Goal: Navigation & Orientation: Find specific page/section

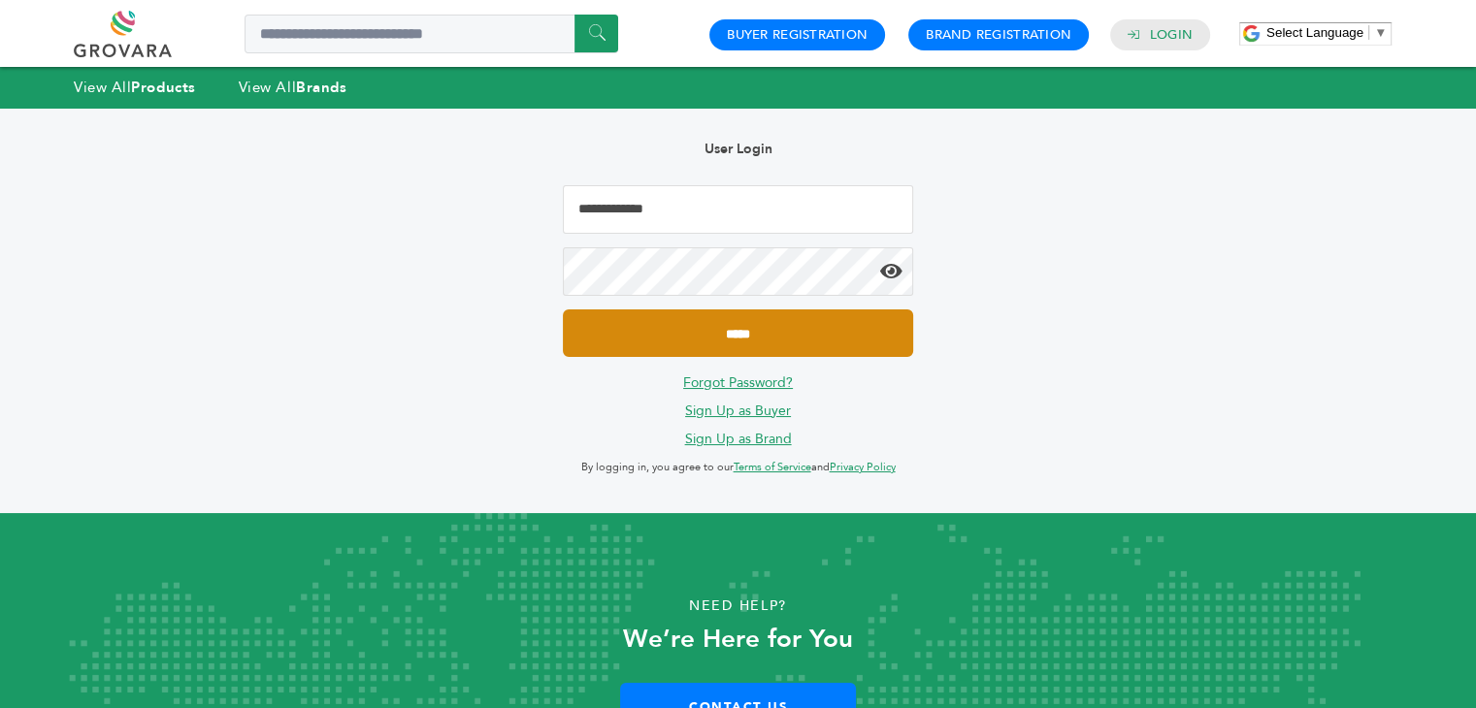
type input "**********"
click at [762, 329] on input "*****" at bounding box center [737, 334] width 349 height 48
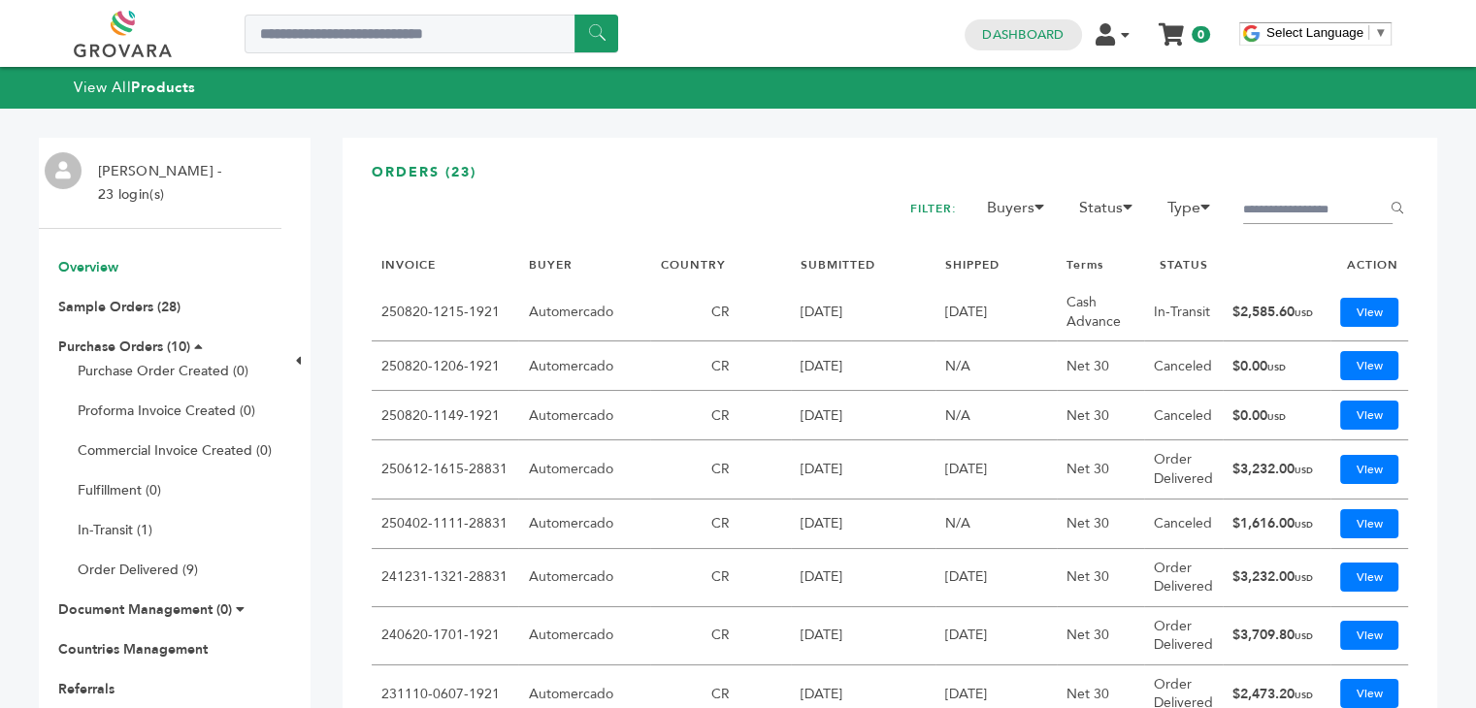
click at [84, 264] on link "Overview" at bounding box center [88, 267] width 60 height 18
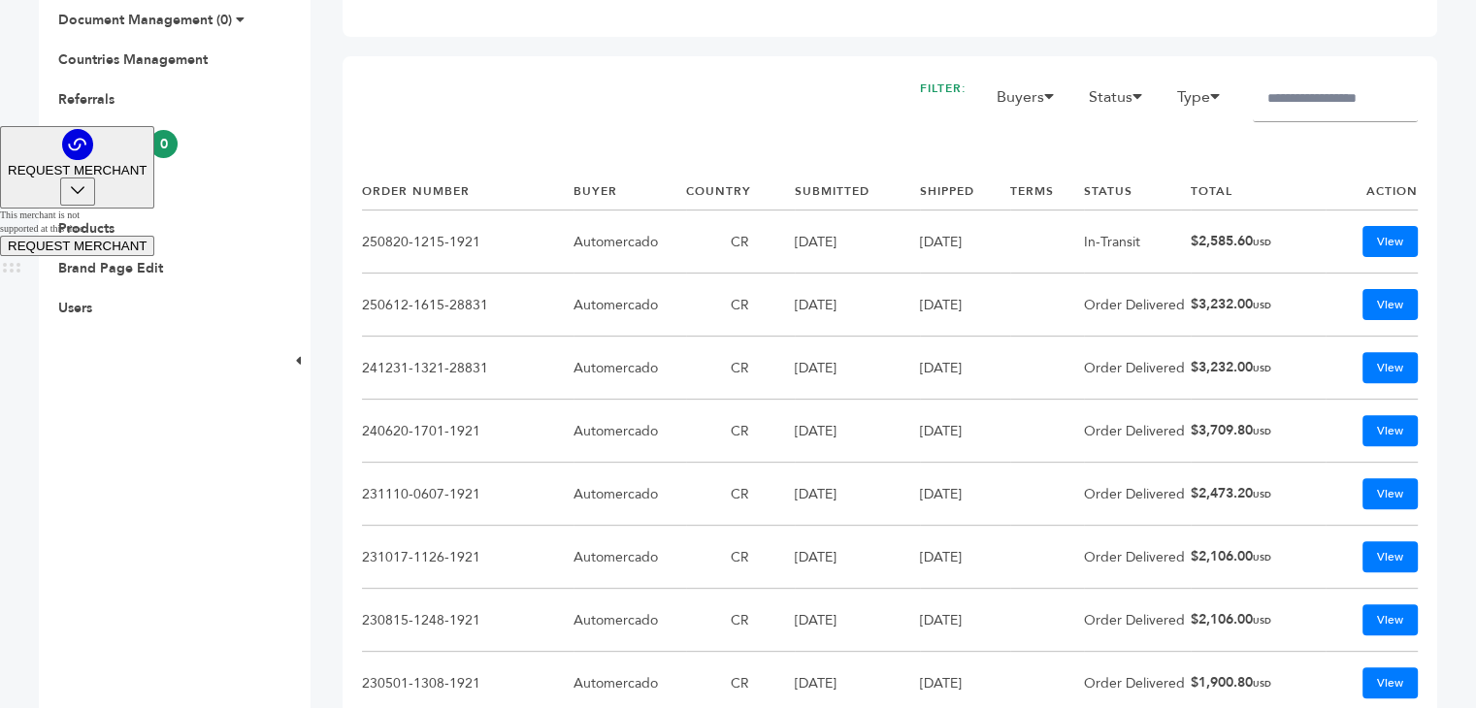
scroll to position [970, 0]
